Goal: Find specific page/section: Find specific page/section

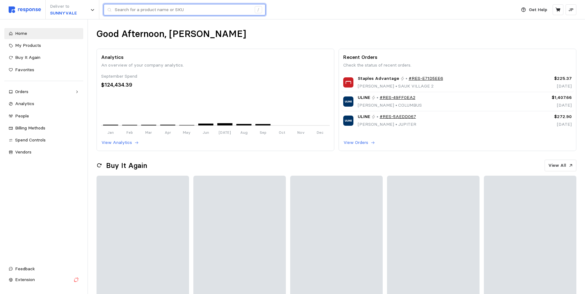
click at [133, 12] on input "text" at bounding box center [183, 9] width 137 height 11
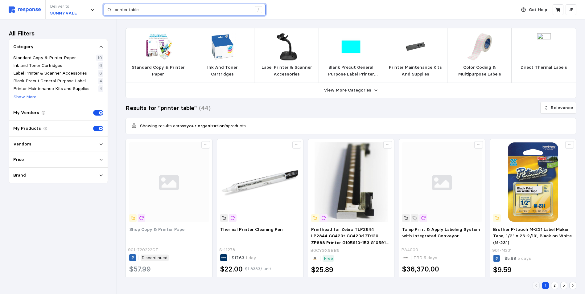
click at [130, 9] on input "printer table" at bounding box center [183, 9] width 137 height 11
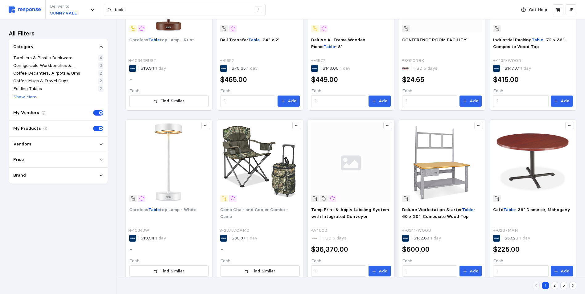
scroll to position [372, 0]
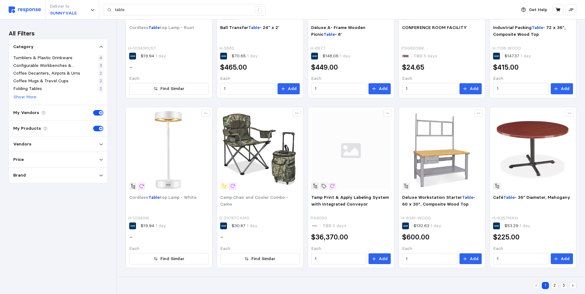
click at [553, 284] on button "2" at bounding box center [554, 285] width 7 height 7
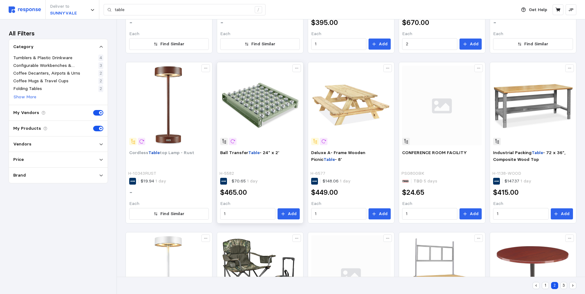
scroll to position [121, 0]
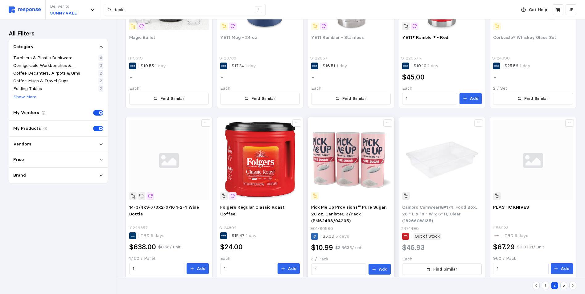
scroll to position [373, 0]
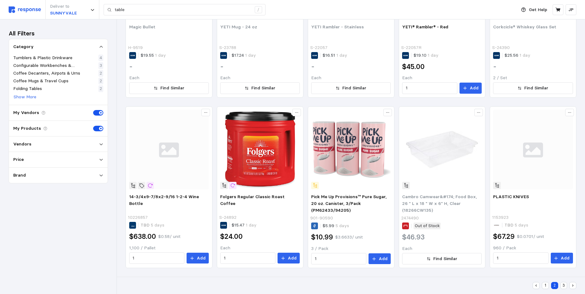
click at [562, 286] on button "3" at bounding box center [564, 285] width 7 height 7
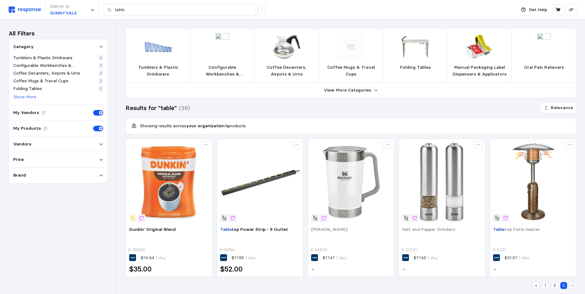
click at [415, 65] on p "Folding Tables" at bounding box center [415, 67] width 31 height 7
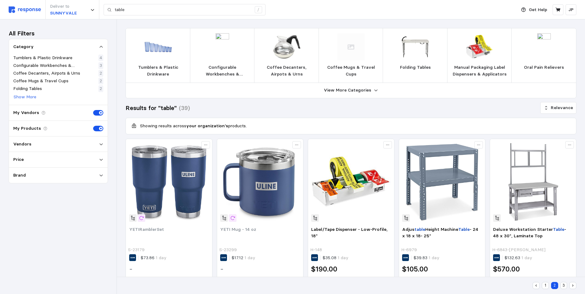
click at [372, 90] on button "View More Categories" at bounding box center [351, 90] width 451 height 15
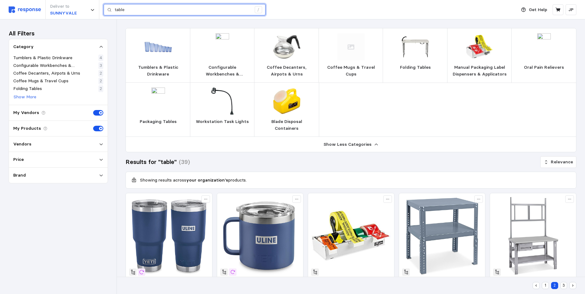
click at [130, 9] on input "table" at bounding box center [183, 9] width 137 height 11
click at [130, 11] on input "table" at bounding box center [183, 9] width 137 height 11
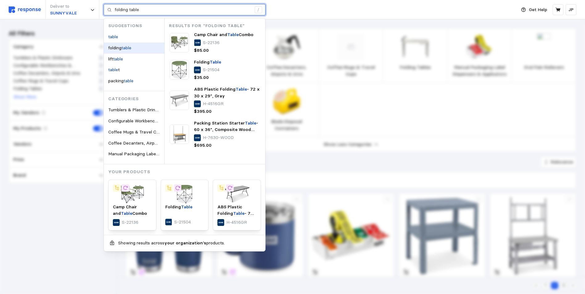
click at [121, 47] on span "folding" at bounding box center [114, 48] width 13 height 6
type input "folding table"
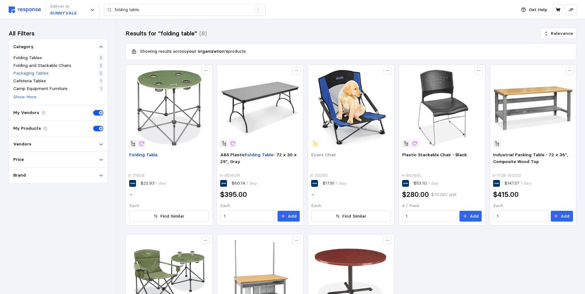
click at [40, 73] on p "Packaging Tables" at bounding box center [30, 73] width 35 height 7
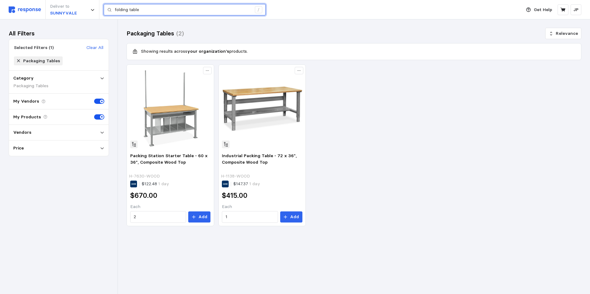
drag, startPoint x: 144, startPoint y: 9, endPoint x: 111, endPoint y: 10, distance: 32.4
click at [111, 10] on div "folding table /" at bounding box center [185, 10] width 162 height 12
